Goal: Information Seeking & Learning: Learn about a topic

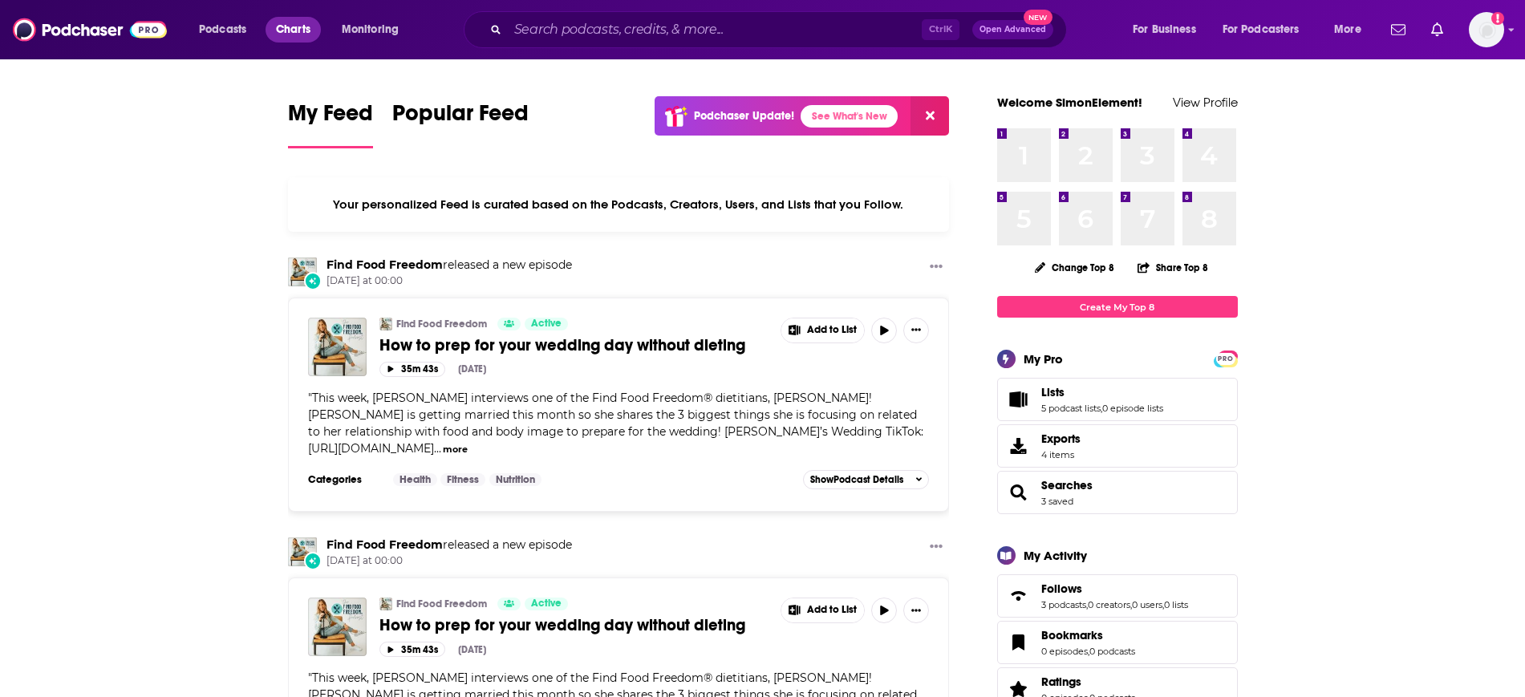
click at [291, 26] on span "Charts" at bounding box center [293, 29] width 34 height 22
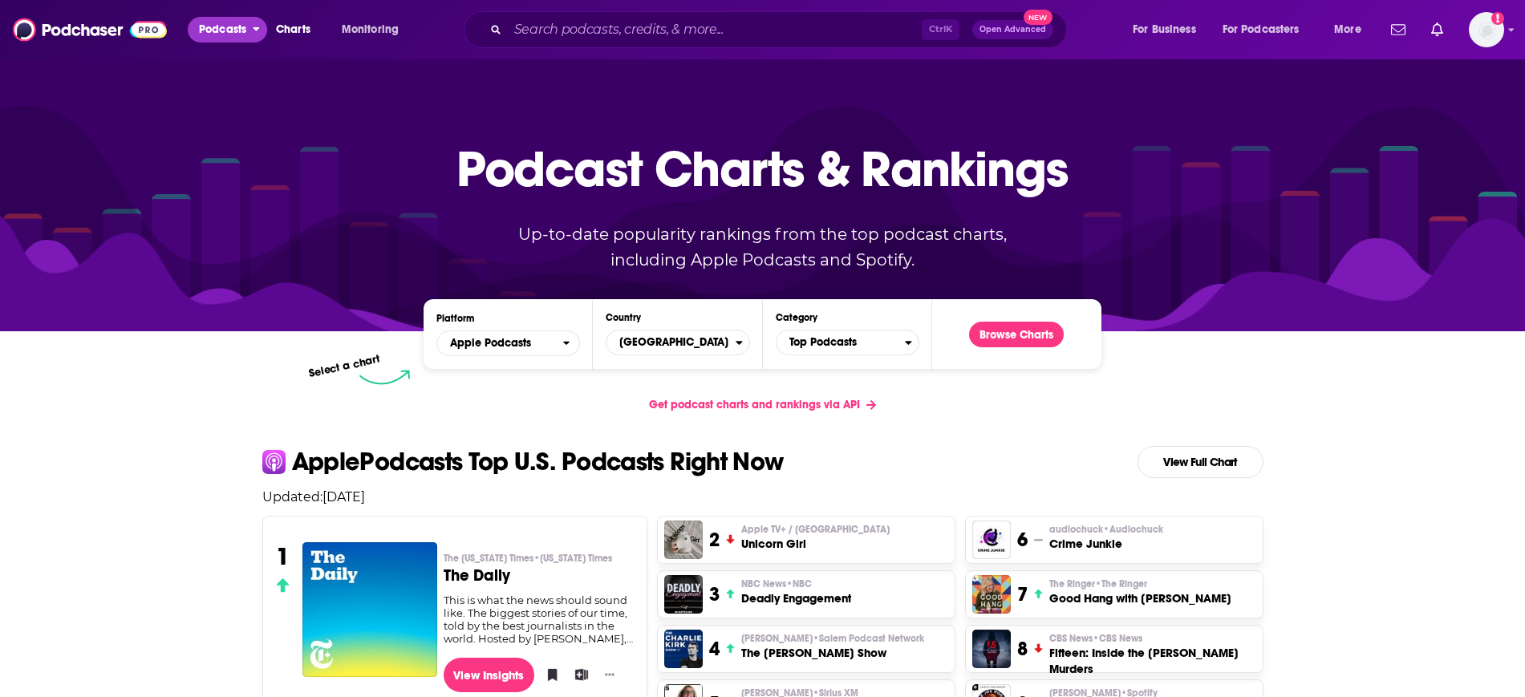
click at [245, 29] on span "Podcasts" at bounding box center [222, 29] width 47 height 22
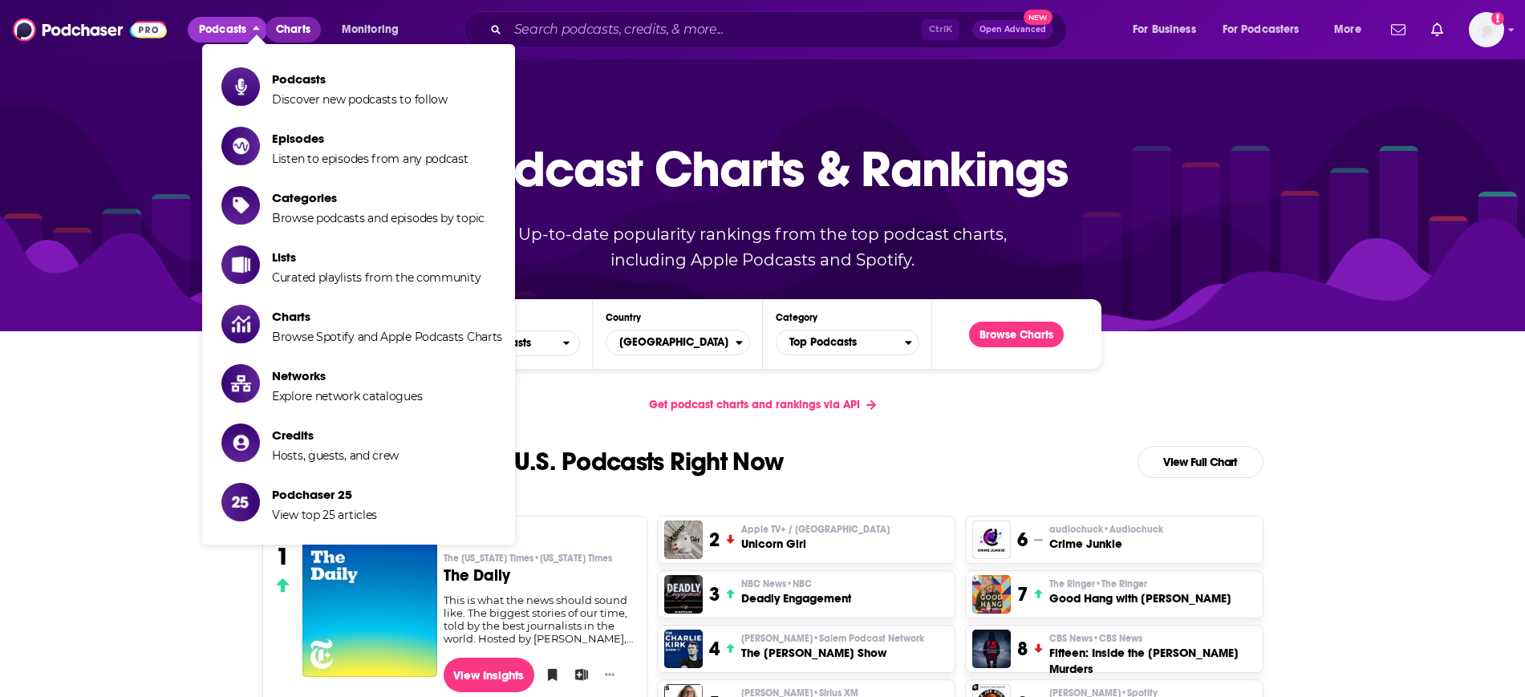
click at [304, 31] on span "Charts" at bounding box center [293, 29] width 34 height 22
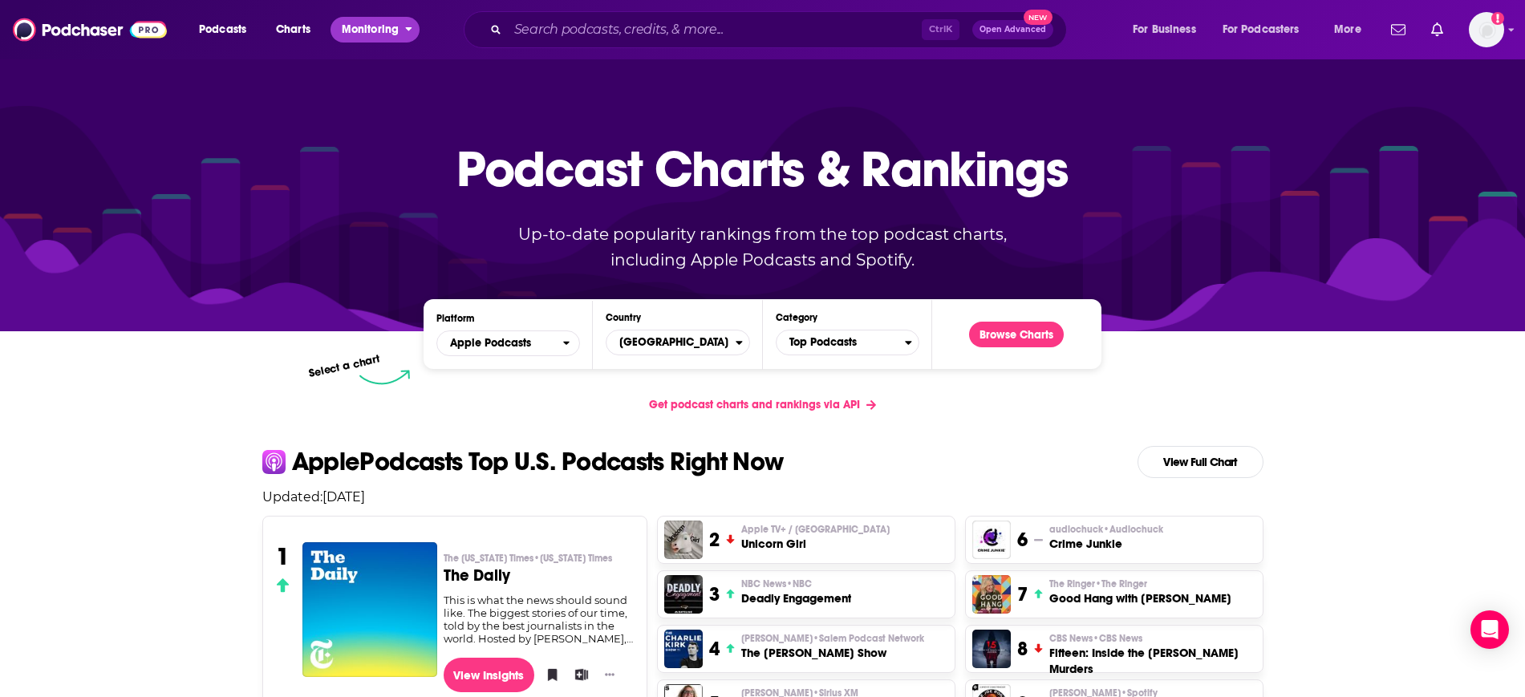
click at [376, 25] on span "Monitoring" at bounding box center [370, 29] width 57 height 22
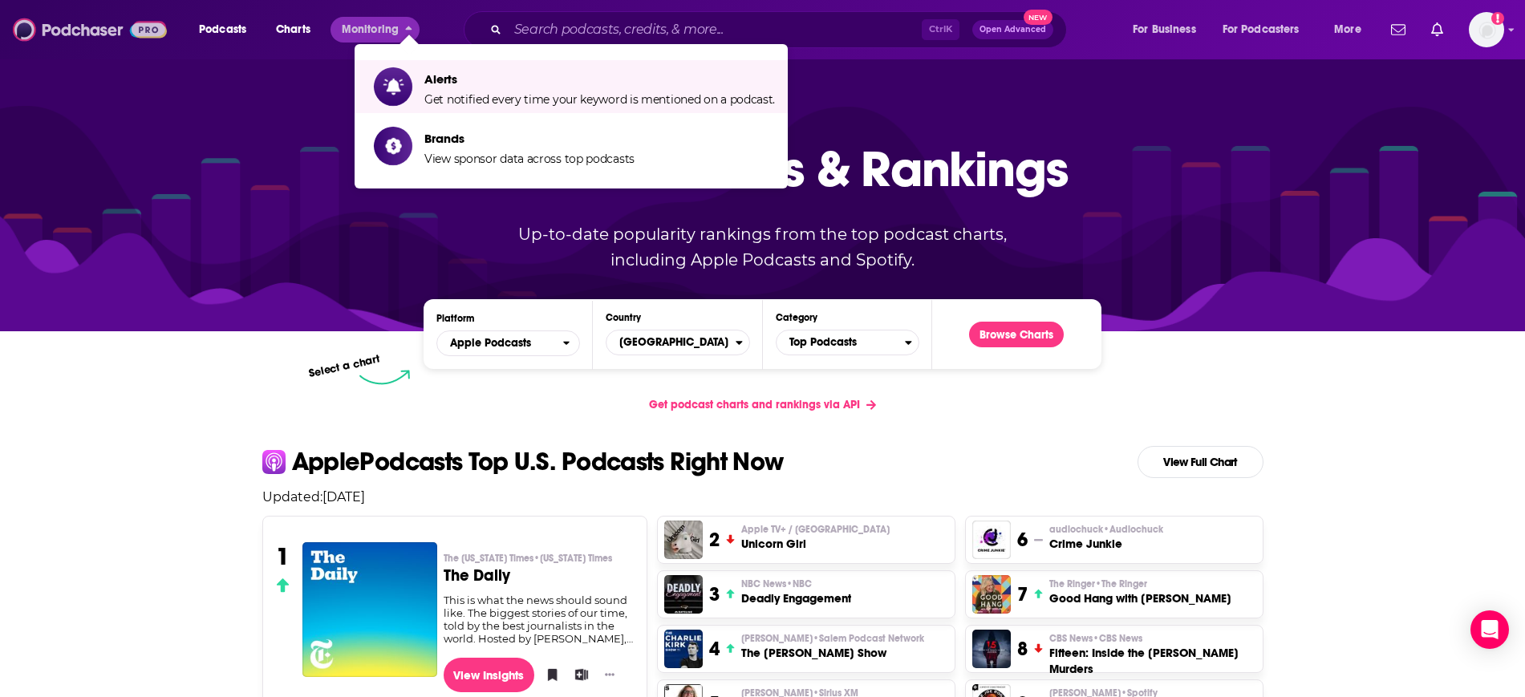
click at [103, 34] on img at bounding box center [90, 29] width 154 height 30
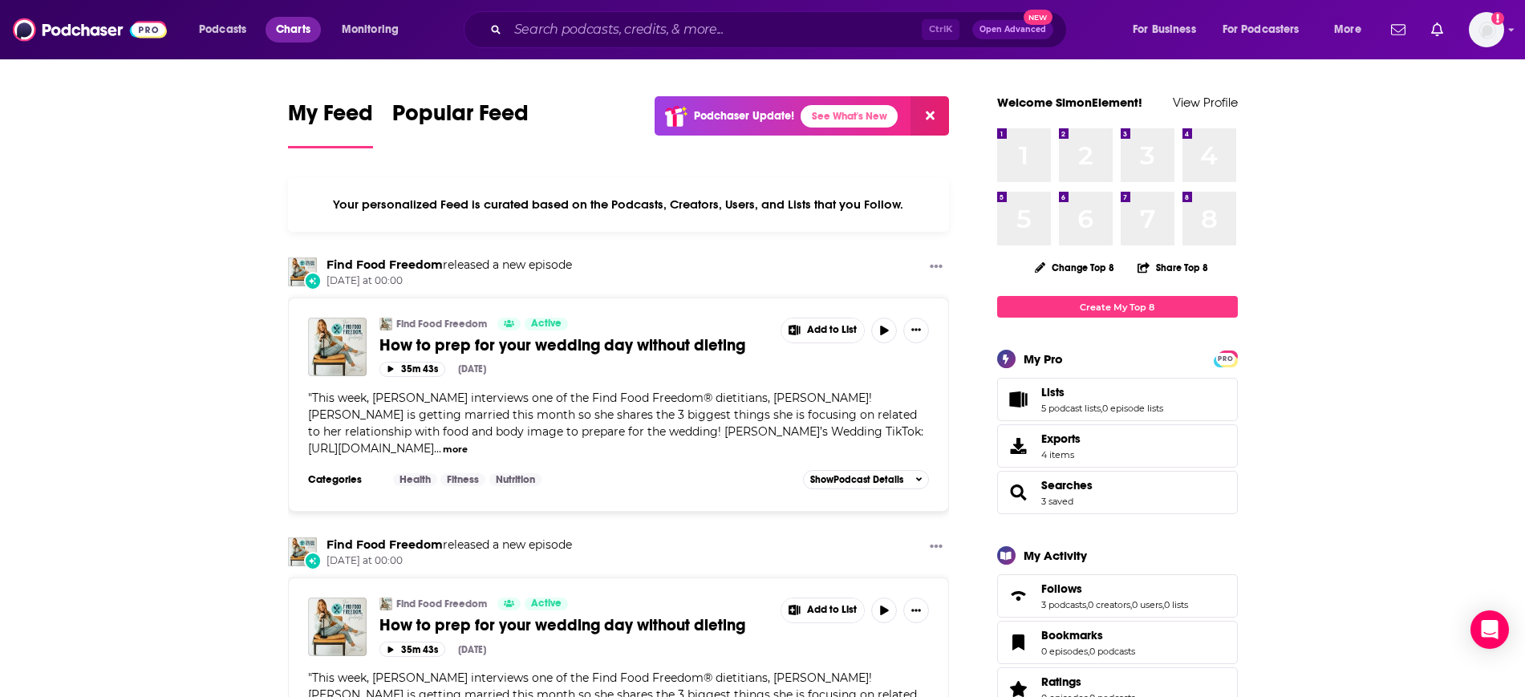
click at [281, 34] on span "Charts" at bounding box center [293, 29] width 34 height 22
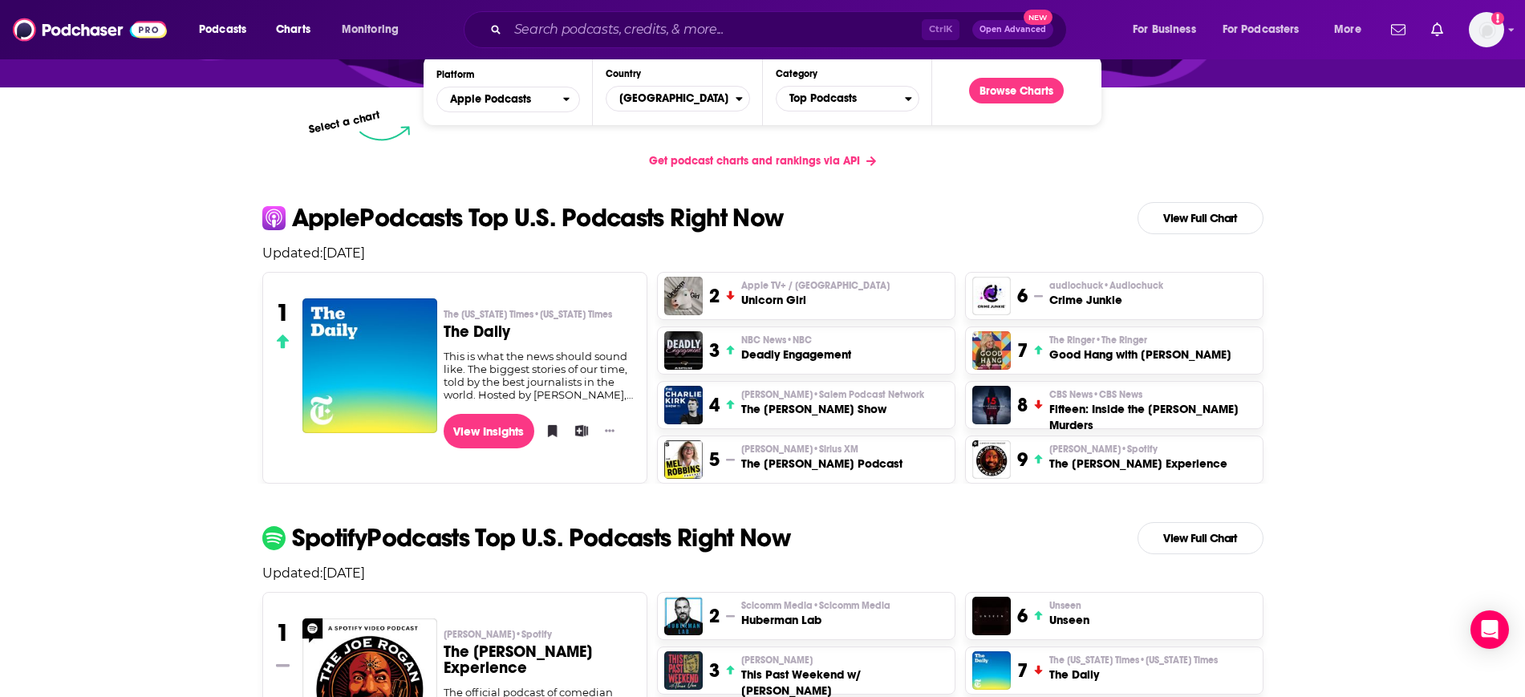
scroll to position [301, 0]
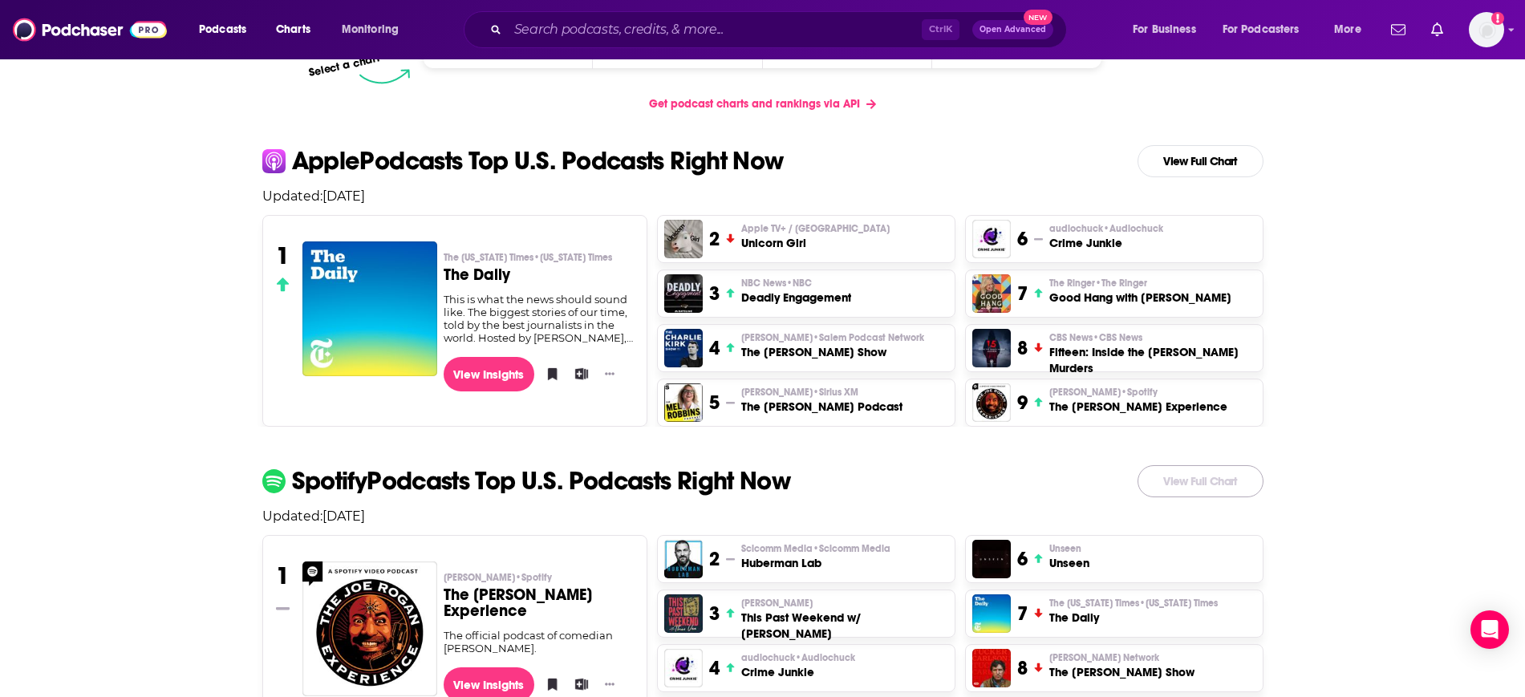
click at [1209, 484] on link "View Full Chart" at bounding box center [1200, 481] width 126 height 32
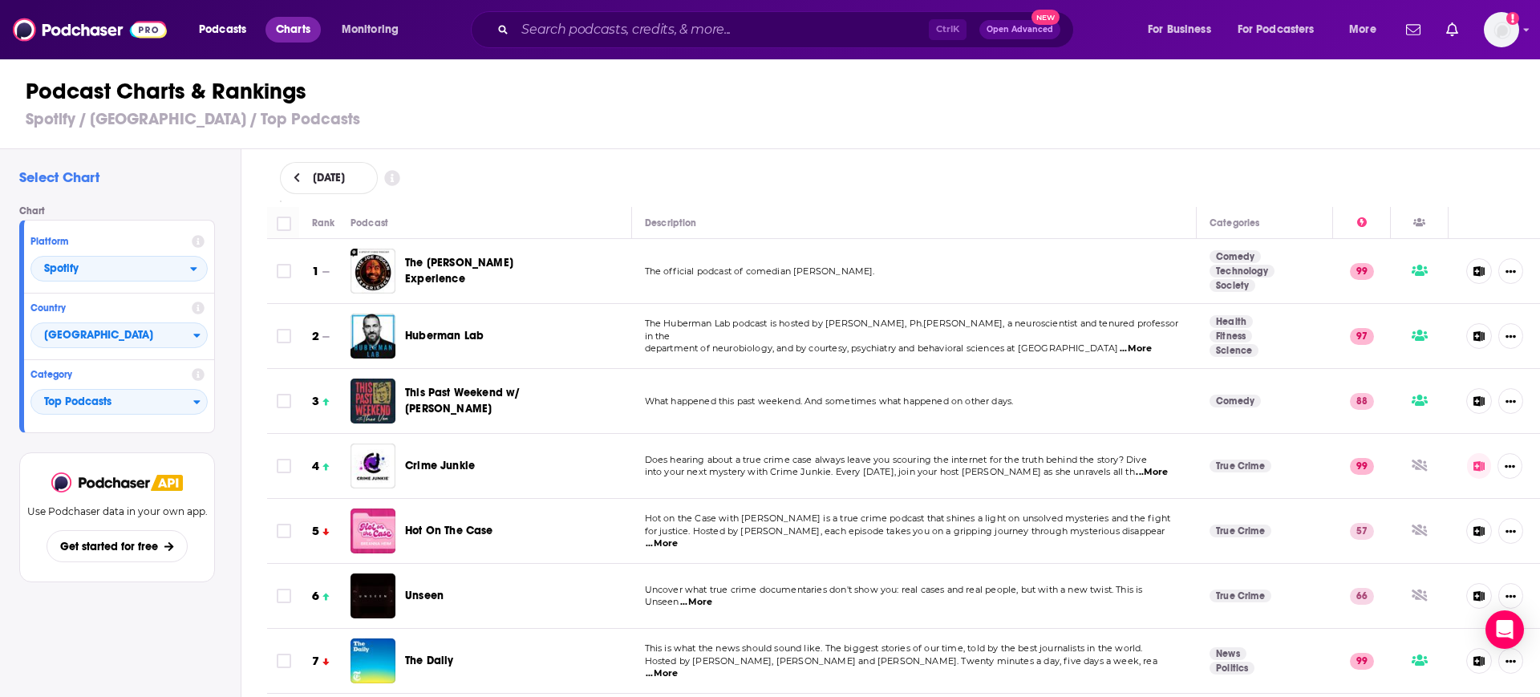
click at [298, 32] on span "Charts" at bounding box center [293, 29] width 34 height 22
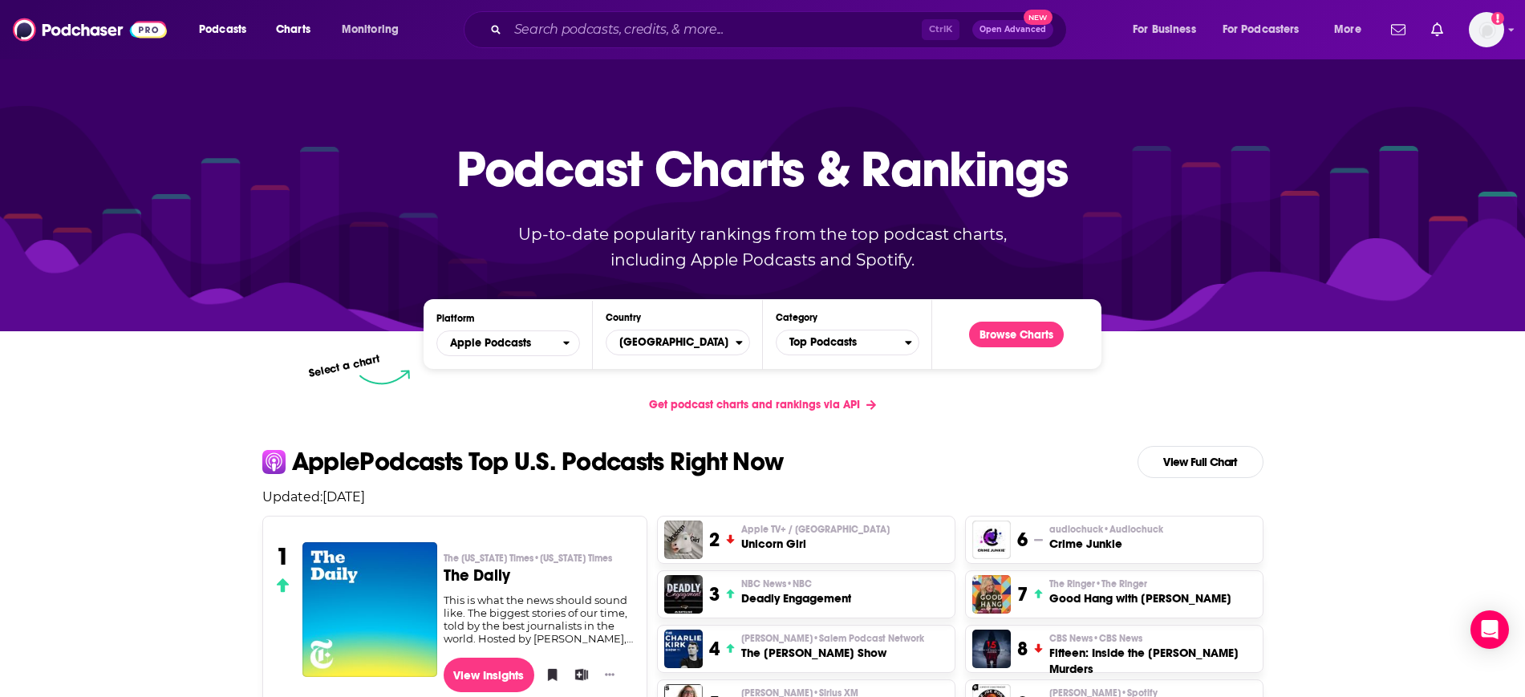
click at [797, 415] on link "Get podcast charts and rankings via API" at bounding box center [762, 404] width 253 height 39
click at [1219, 462] on link "View Full Chart" at bounding box center [1200, 462] width 126 height 32
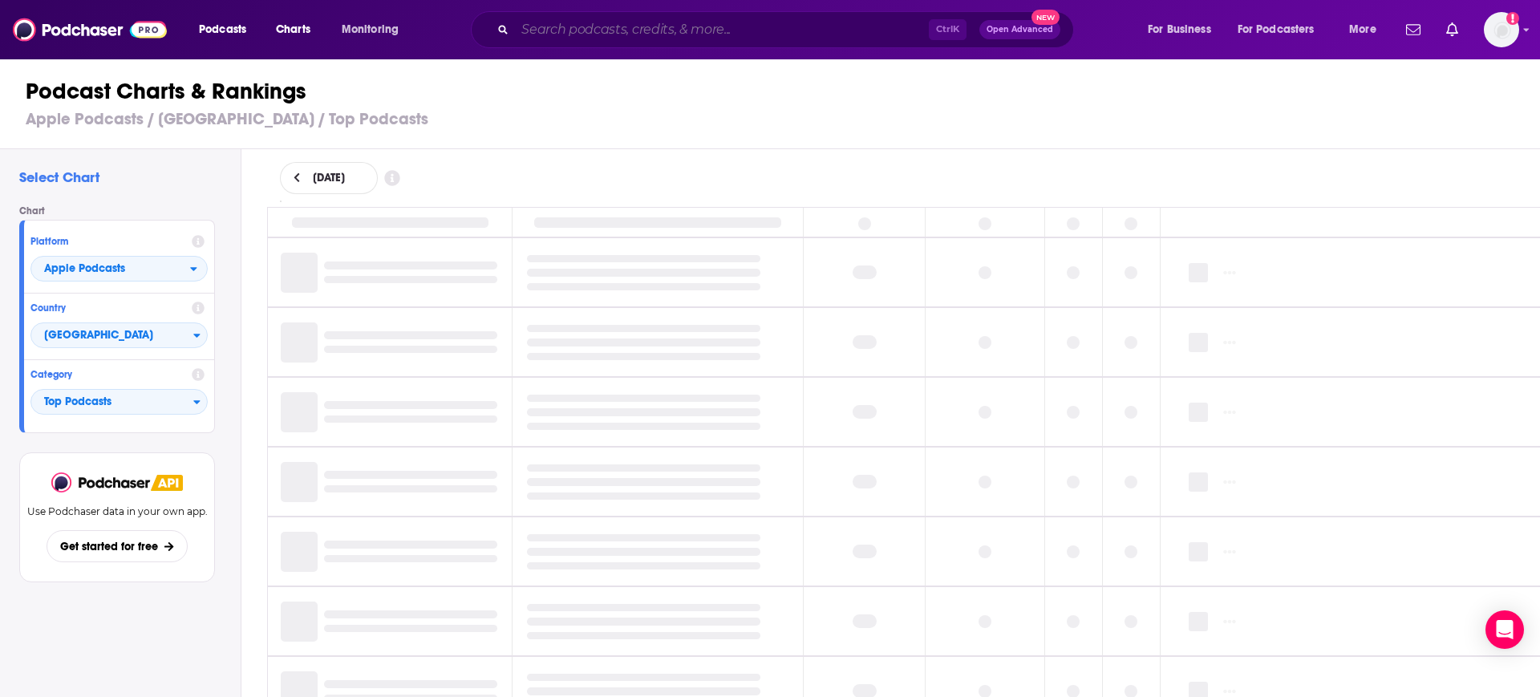
click at [642, 39] on input "Search podcasts, credits, & more..." at bounding box center [722, 30] width 414 height 26
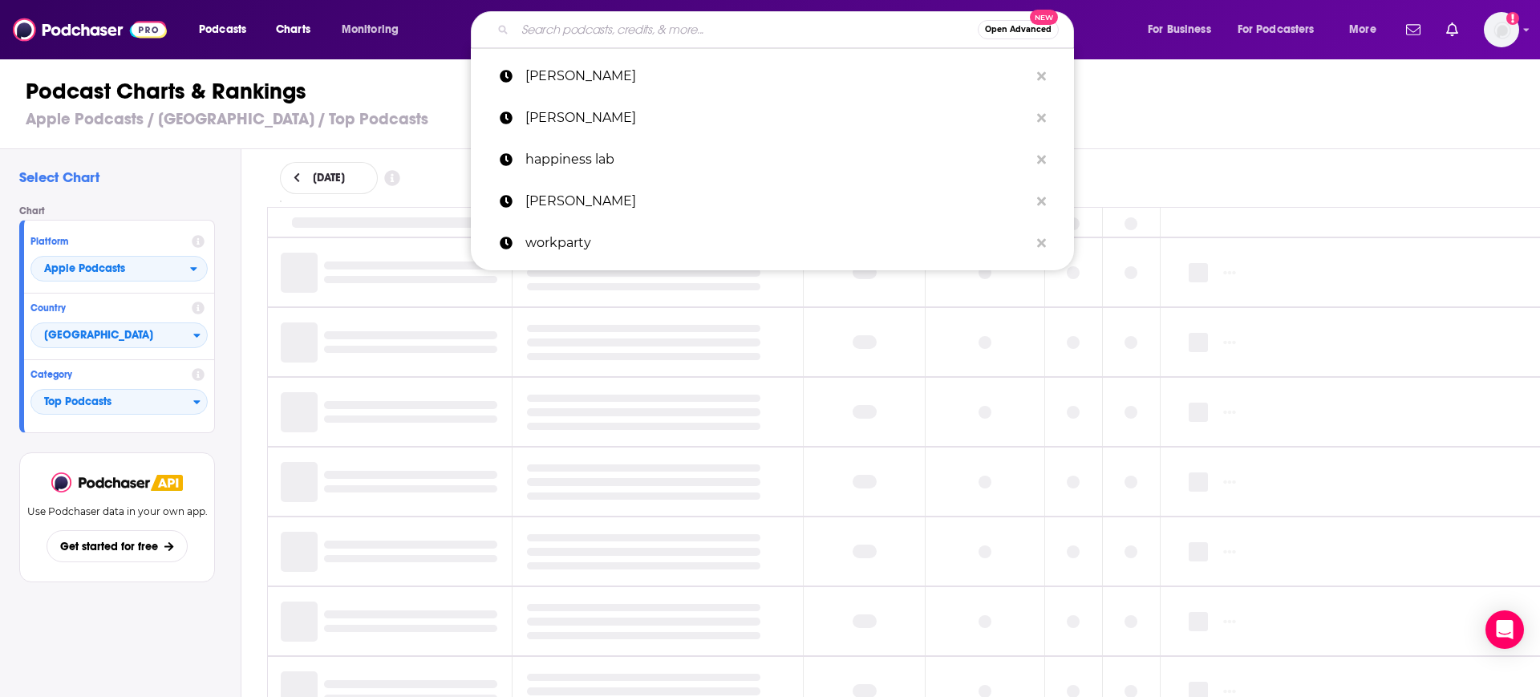
click at [637, 26] on input "Search podcasts, credits, & more..." at bounding box center [746, 30] width 463 height 26
click at [386, 116] on h3 "Apple Podcasts / [GEOGRAPHIC_DATA] / Top Podcasts" at bounding box center [777, 119] width 1502 height 20
